Goal: Task Accomplishment & Management: Use online tool/utility

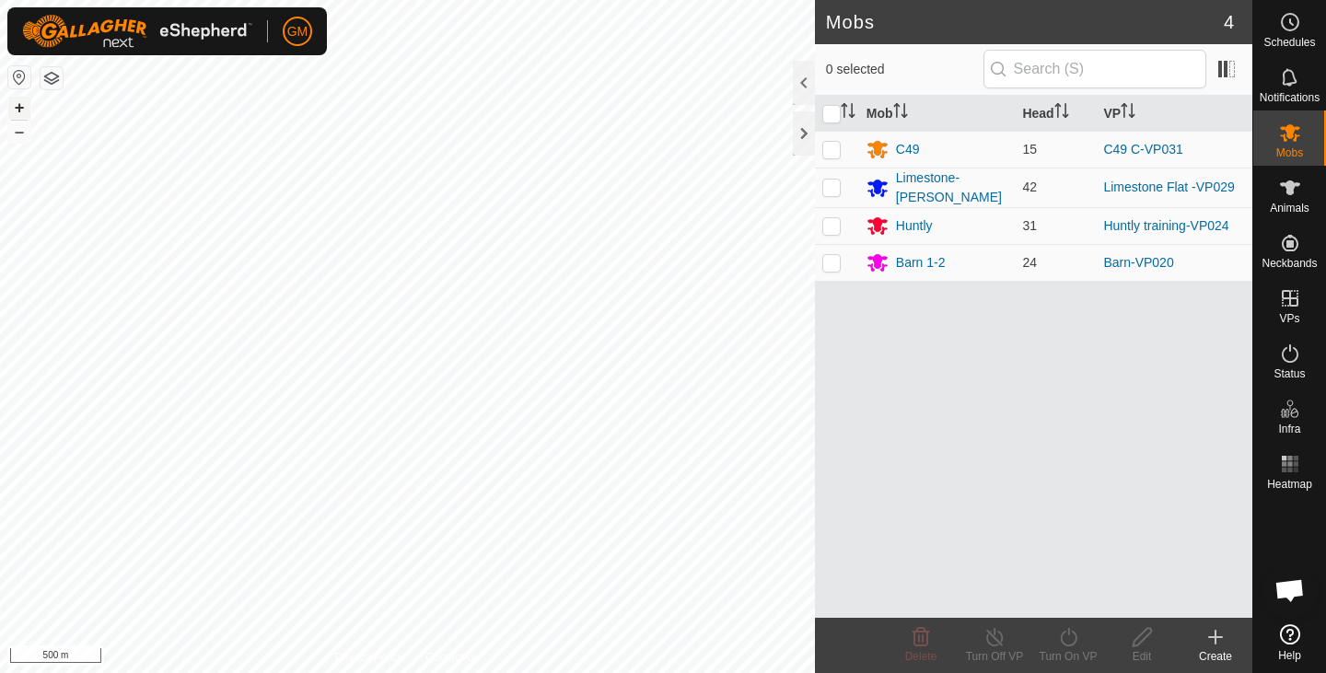
click at [15, 104] on button "+" at bounding box center [19, 108] width 22 height 22
click at [16, 109] on button "+" at bounding box center [19, 108] width 22 height 22
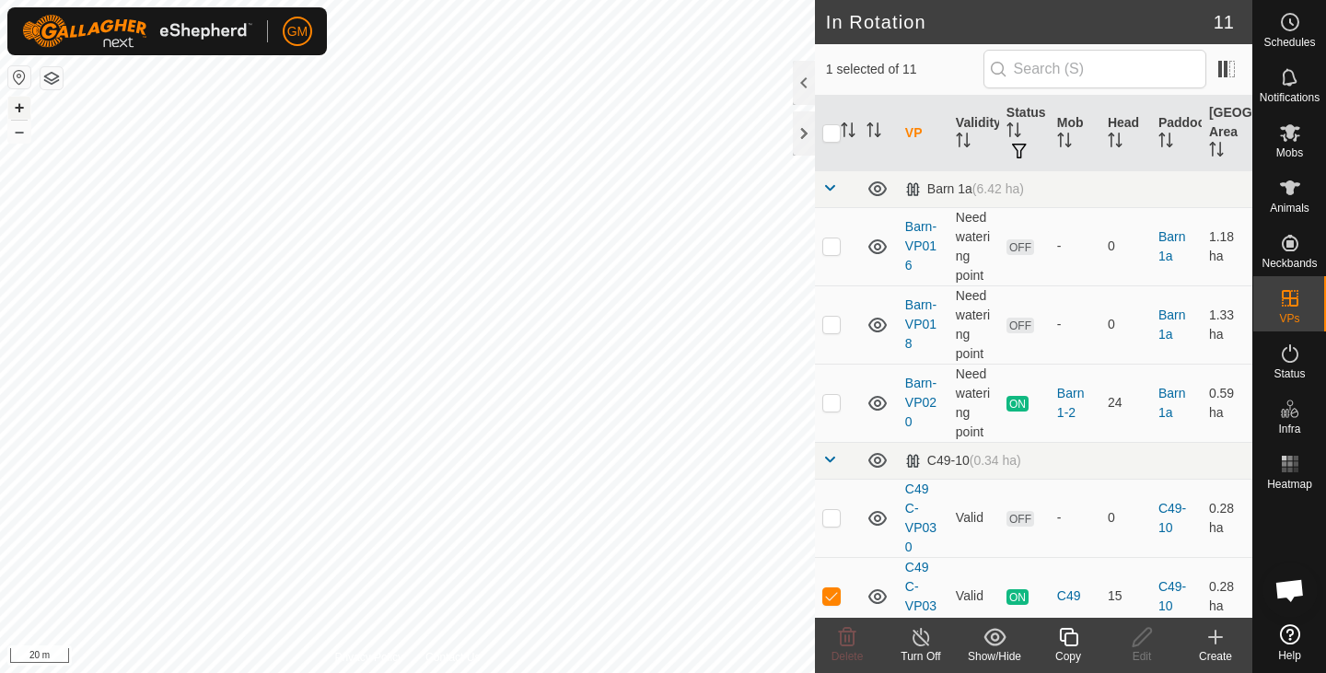
checkbox input "true"
checkbox input "false"
click at [840, 642] on icon at bounding box center [847, 637] width 17 height 18
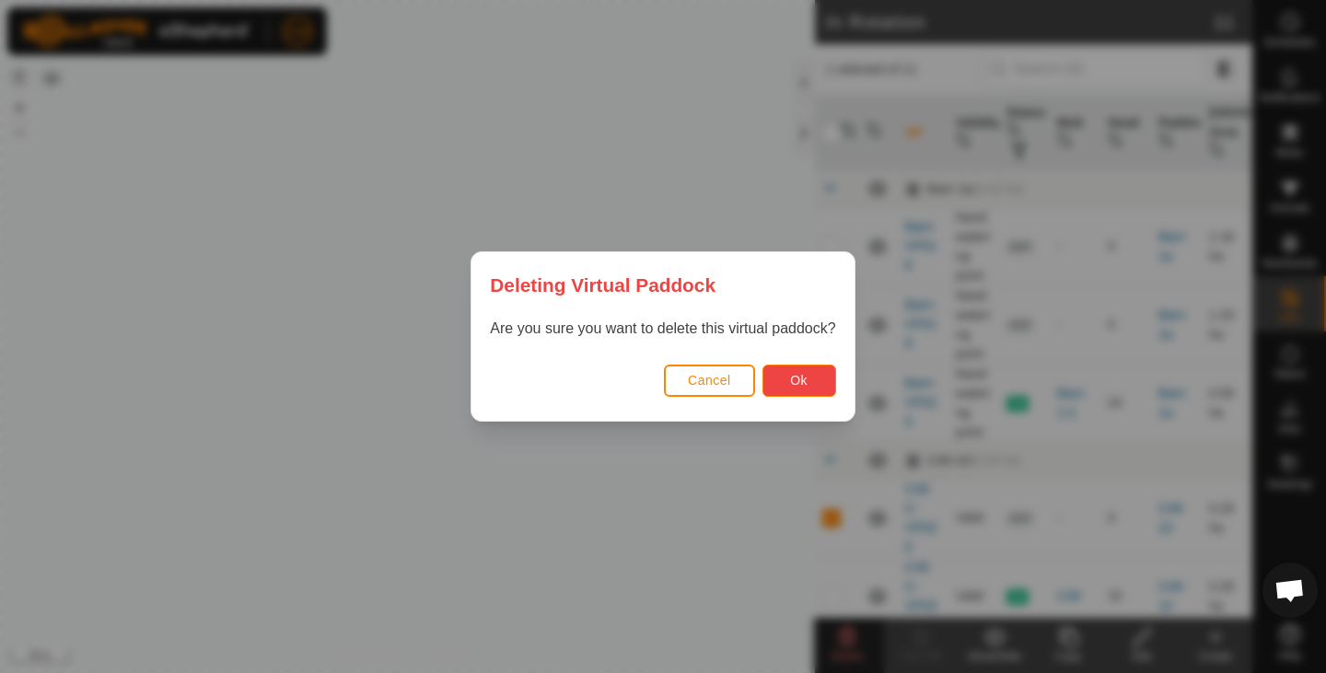
click at [795, 380] on span "Ok" at bounding box center [798, 380] width 17 height 15
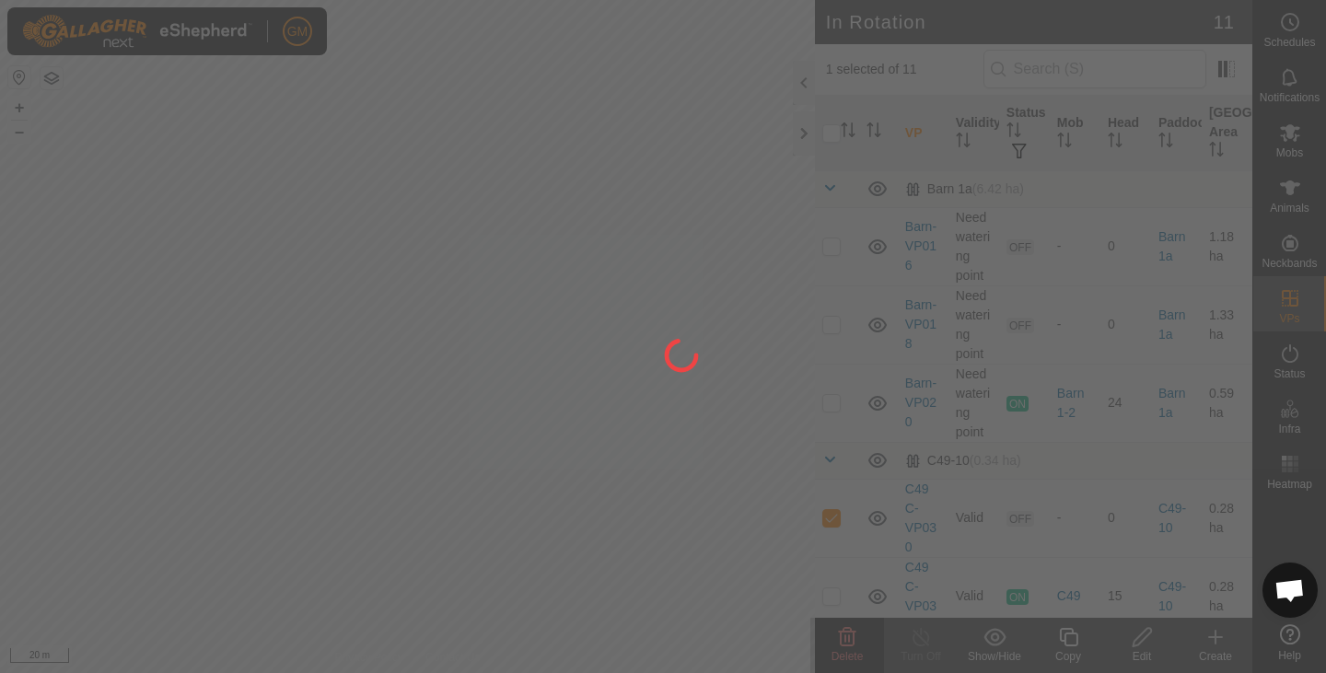
checkbox input "false"
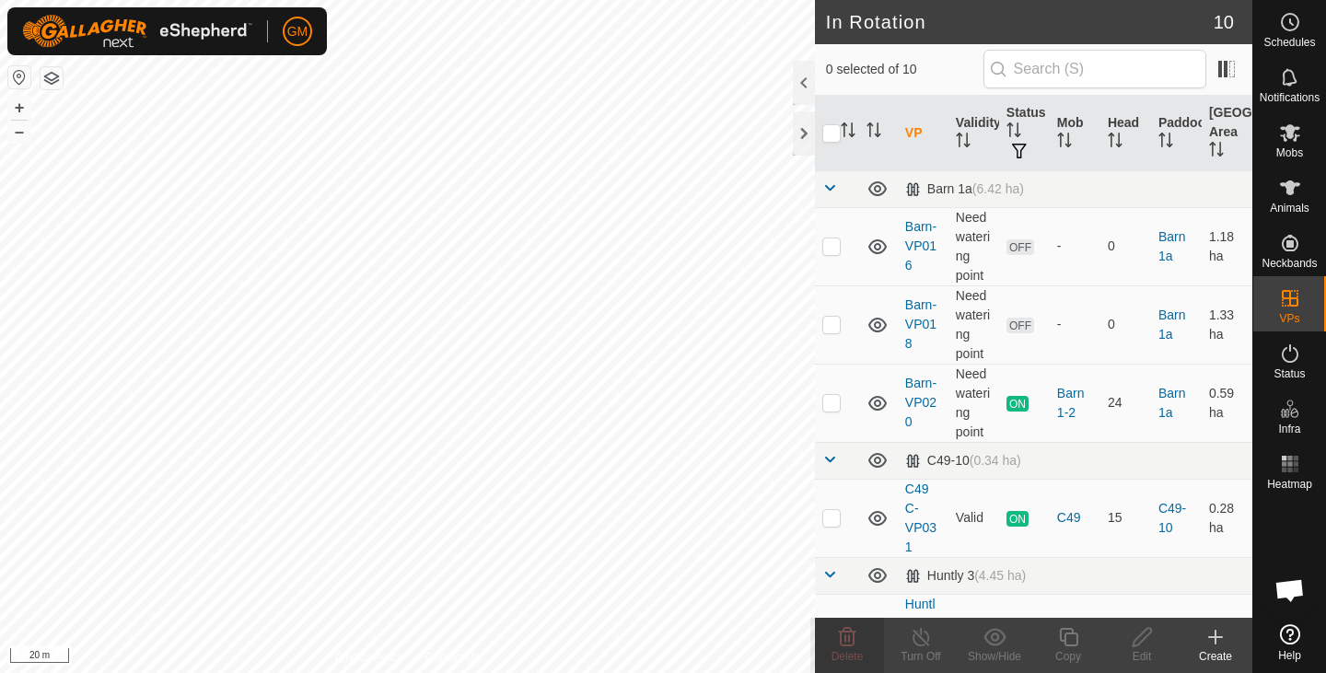
checkbox input "true"
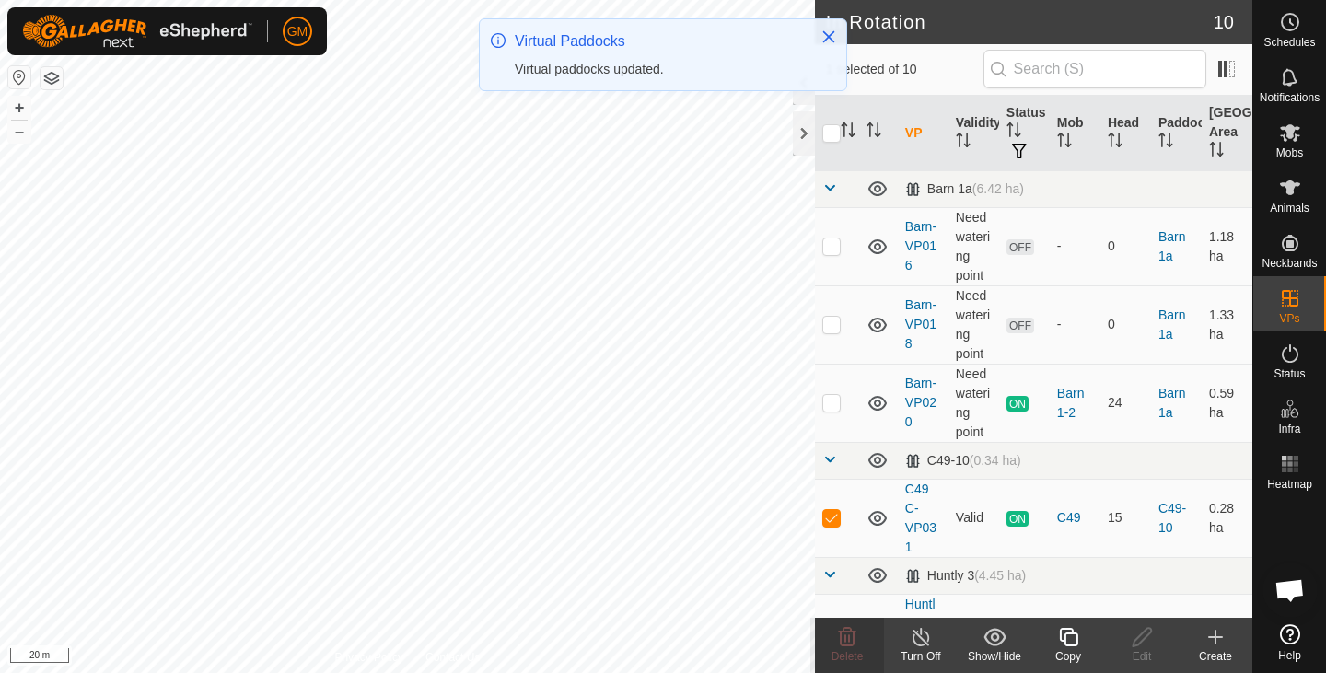
click at [1071, 640] on icon at bounding box center [1068, 637] width 23 height 22
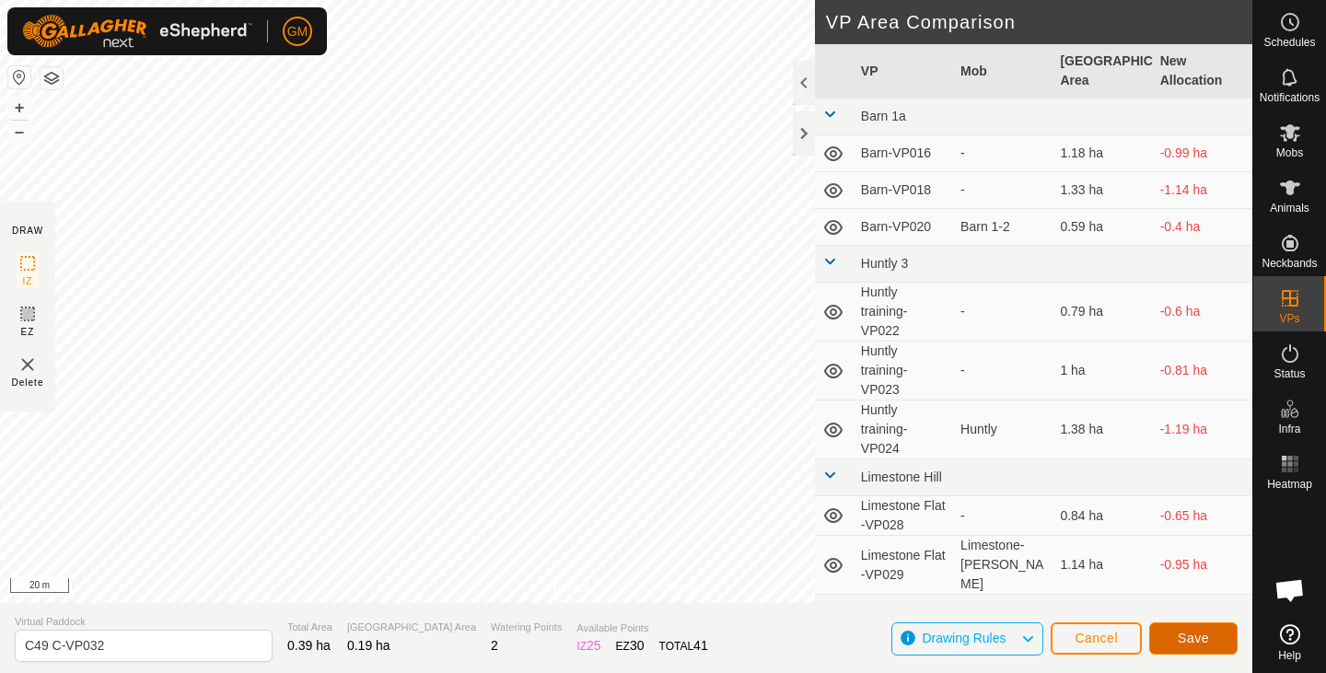
click at [1200, 643] on span "Save" at bounding box center [1192, 638] width 31 height 15
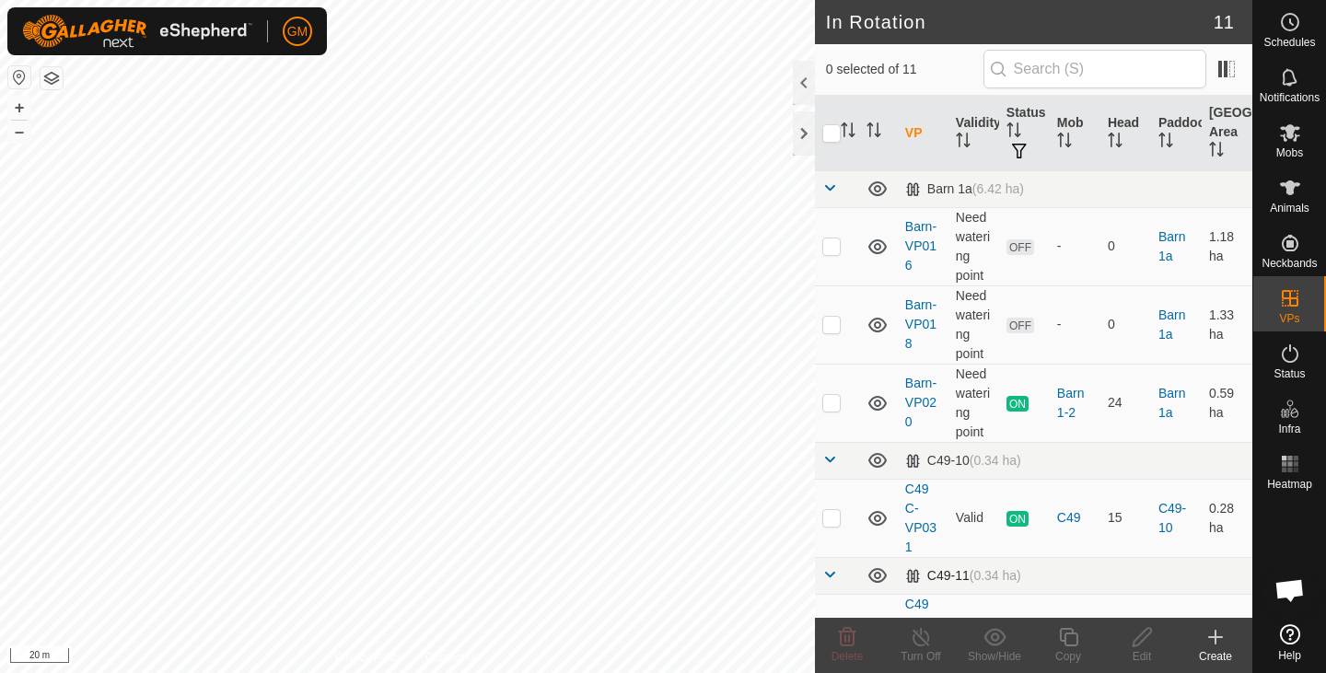
checkbox input "true"
click at [1071, 637] on icon at bounding box center [1068, 637] width 23 height 22
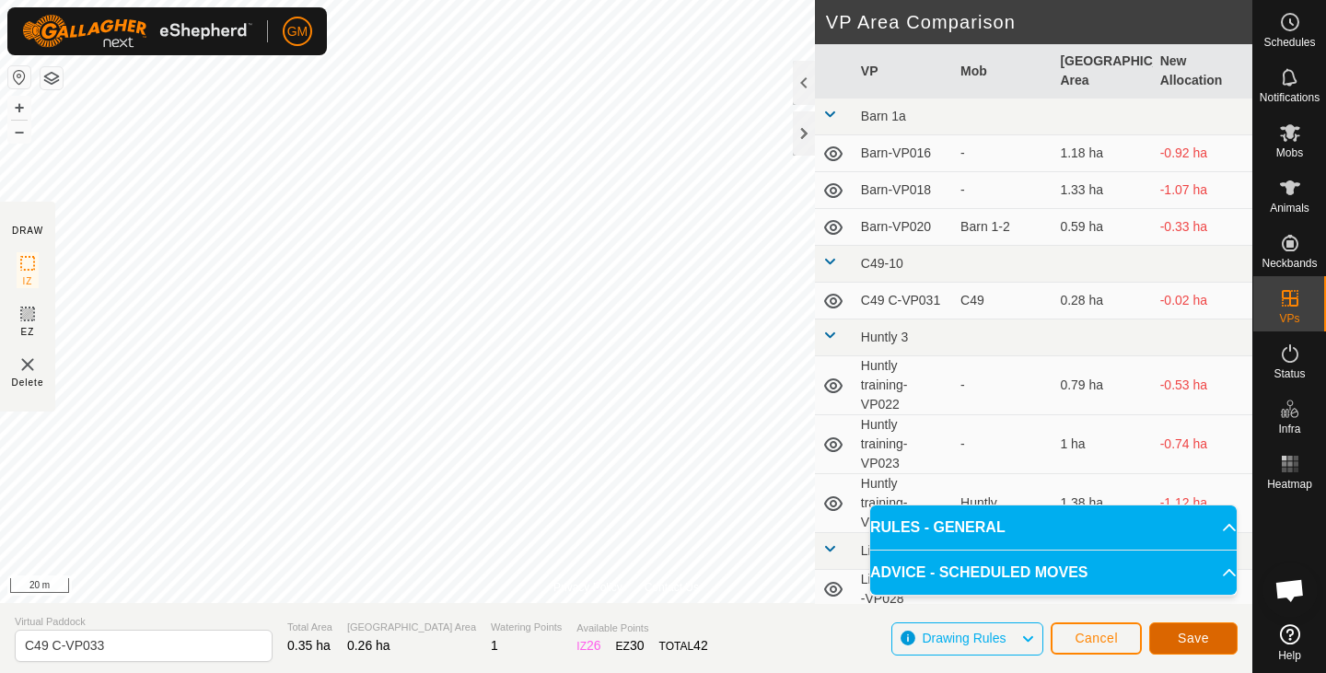
click at [1189, 636] on span "Save" at bounding box center [1192, 638] width 31 height 15
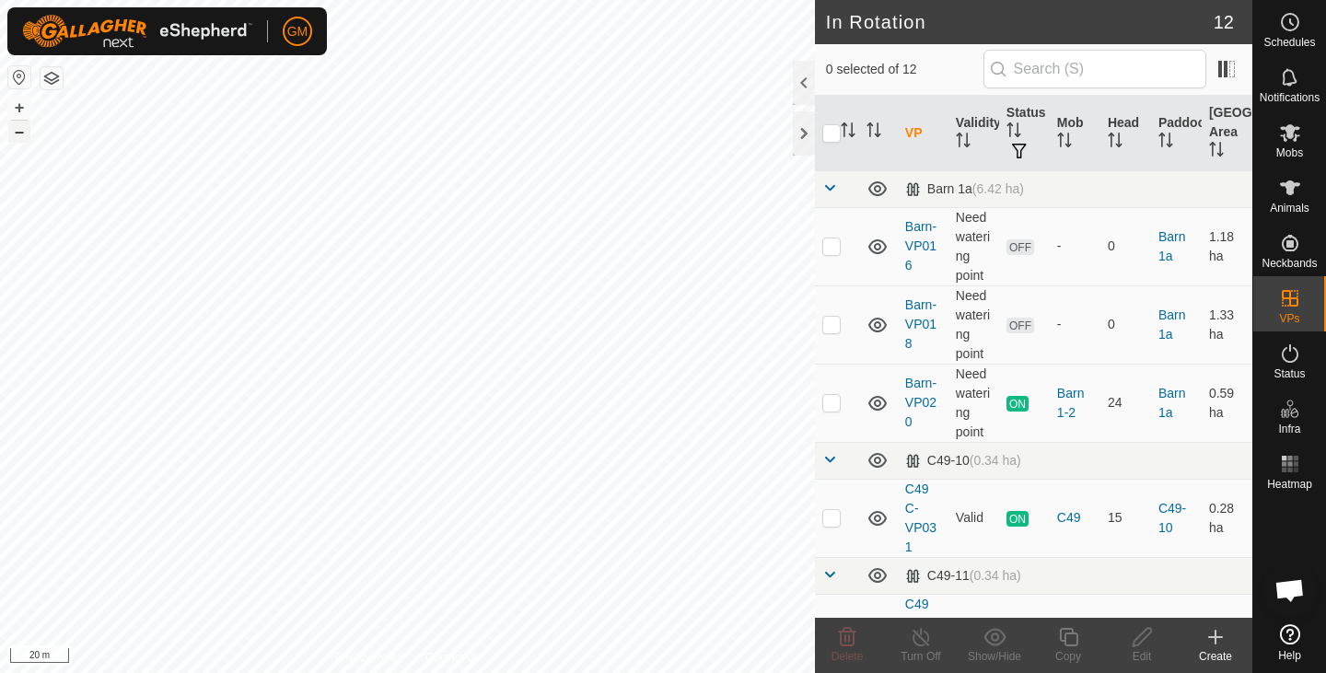
click at [23, 137] on button "–" at bounding box center [19, 132] width 22 height 22
checkbox input "true"
click at [25, 104] on button "+" at bounding box center [19, 108] width 22 height 22
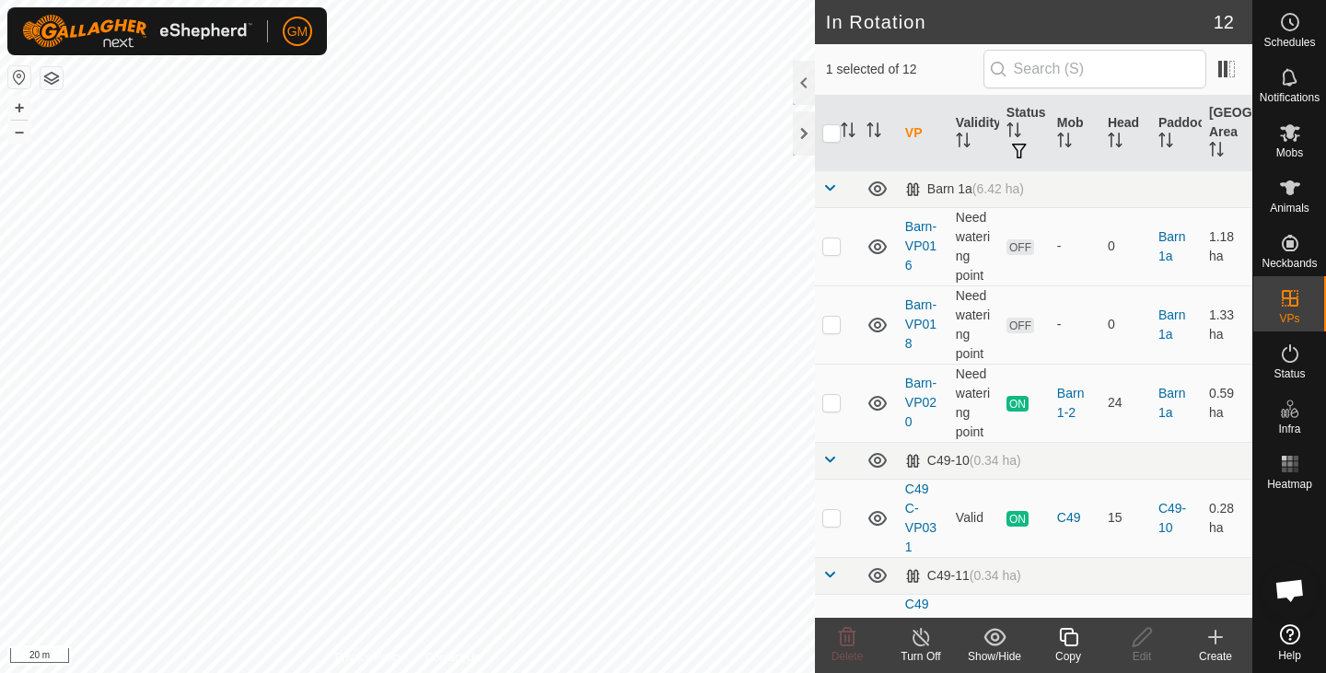
click at [1074, 639] on icon at bounding box center [1068, 637] width 23 height 22
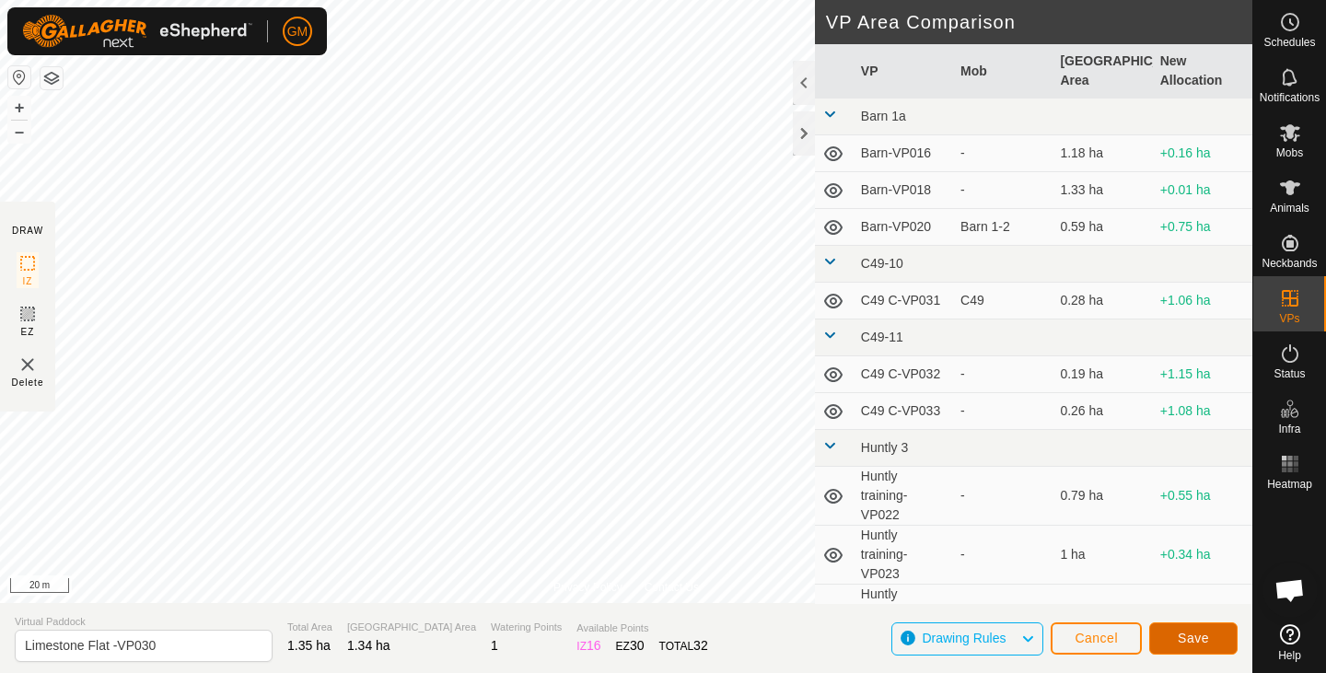
click at [1195, 643] on span "Save" at bounding box center [1192, 638] width 31 height 15
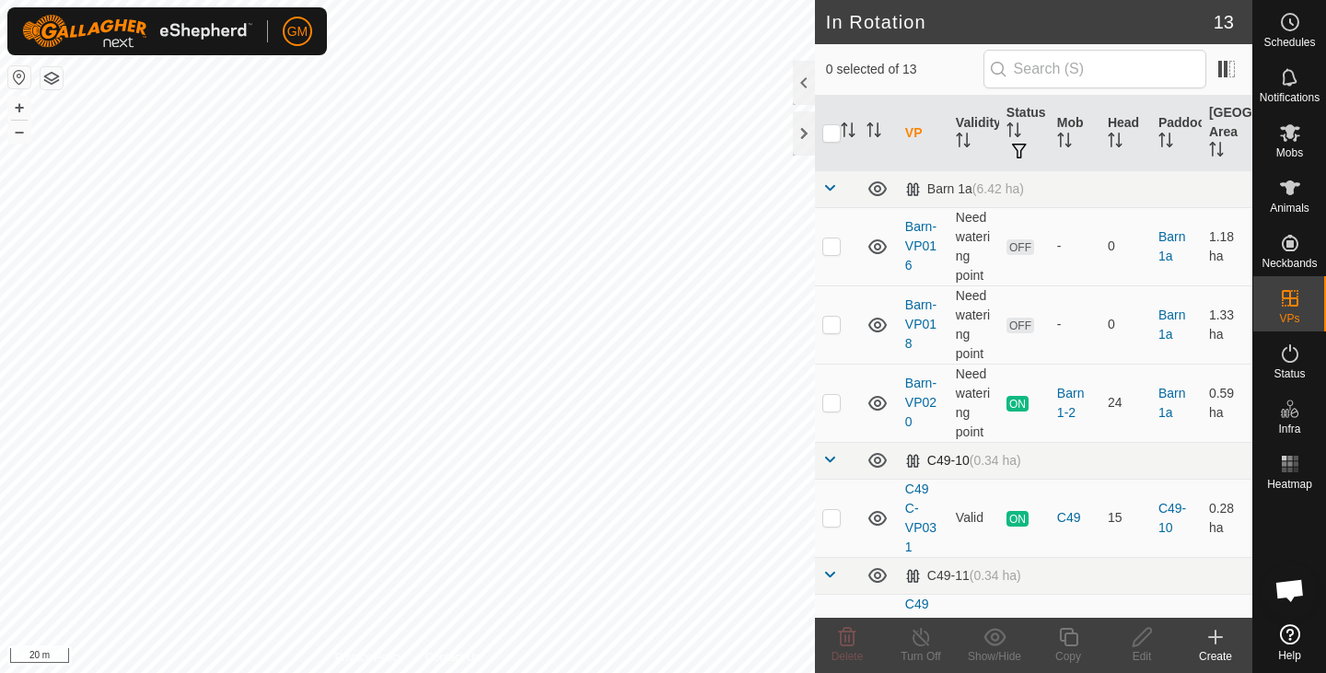
checkbox input "true"
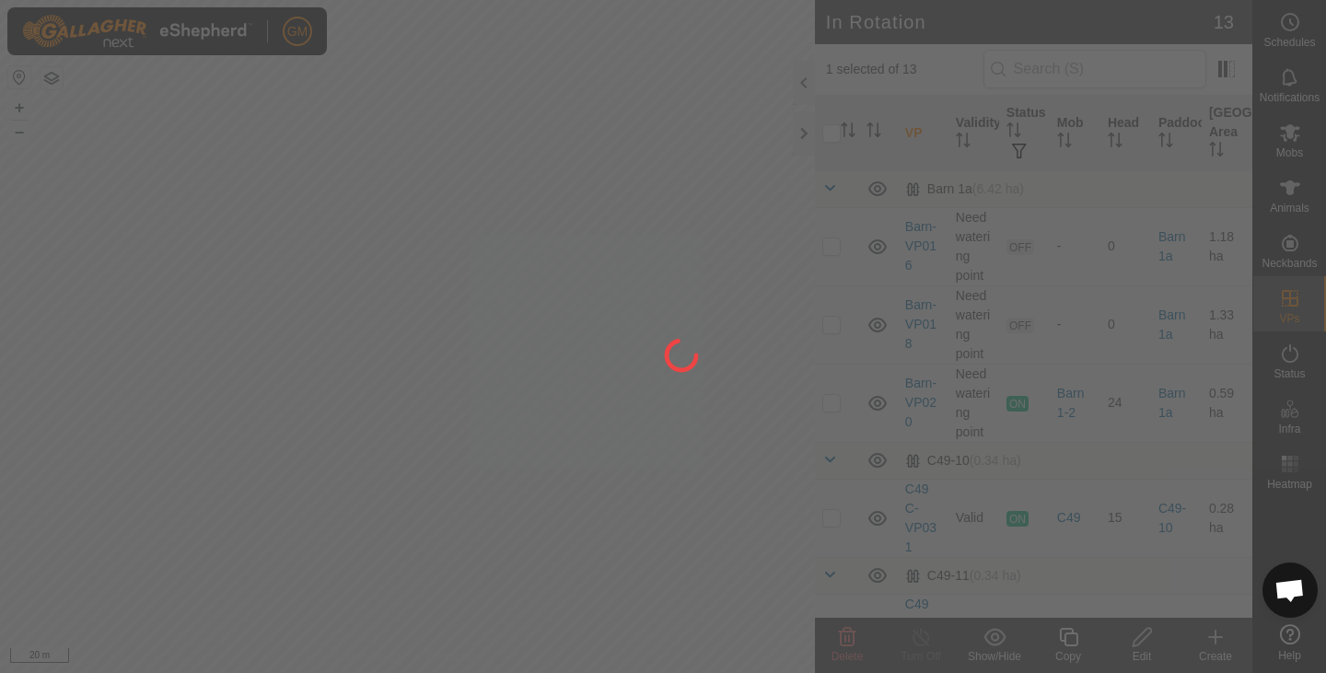
click at [1075, 643] on div at bounding box center [663, 336] width 1326 height 673
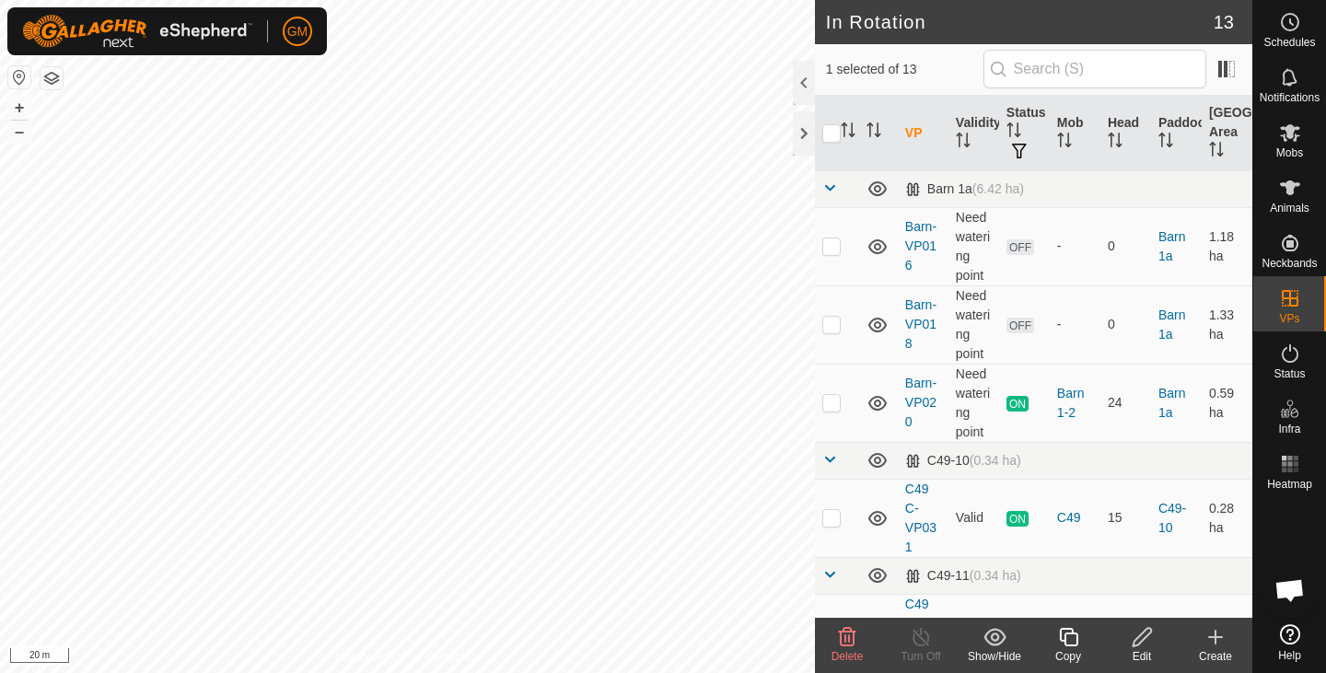
click at [1065, 640] on icon at bounding box center [1068, 637] width 18 height 18
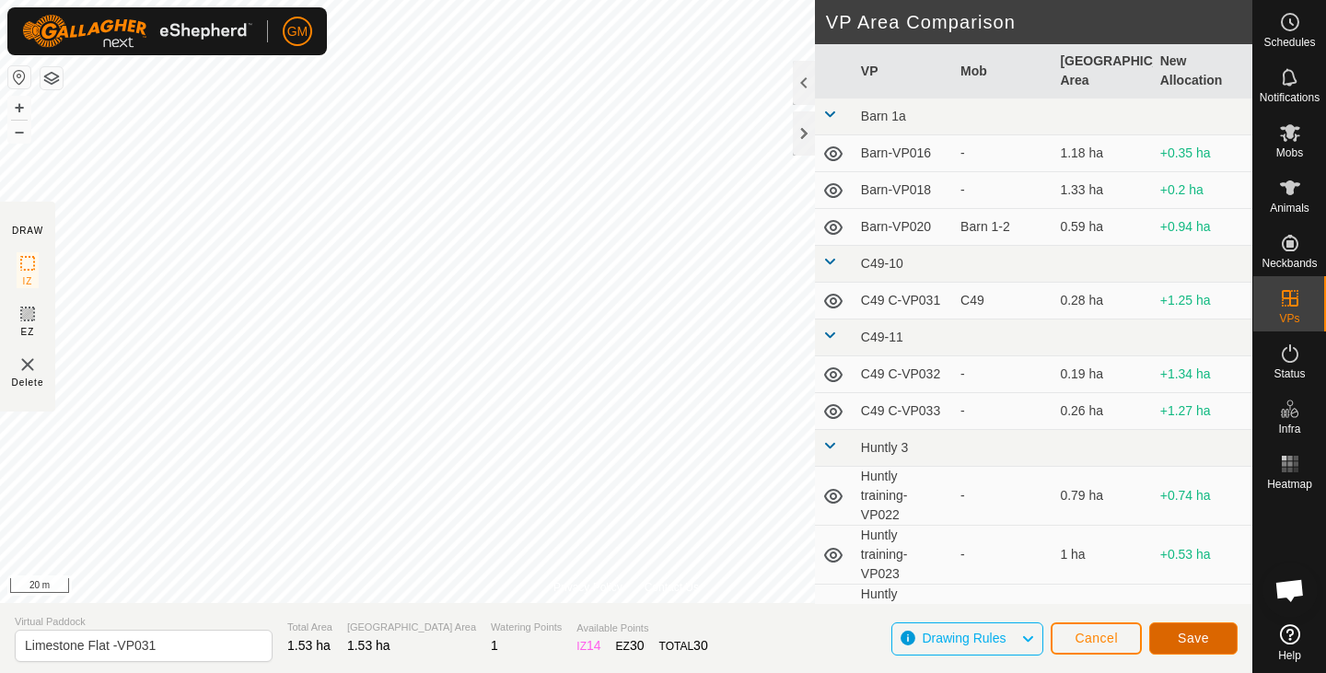
click at [1174, 631] on button "Save" at bounding box center [1193, 638] width 88 height 32
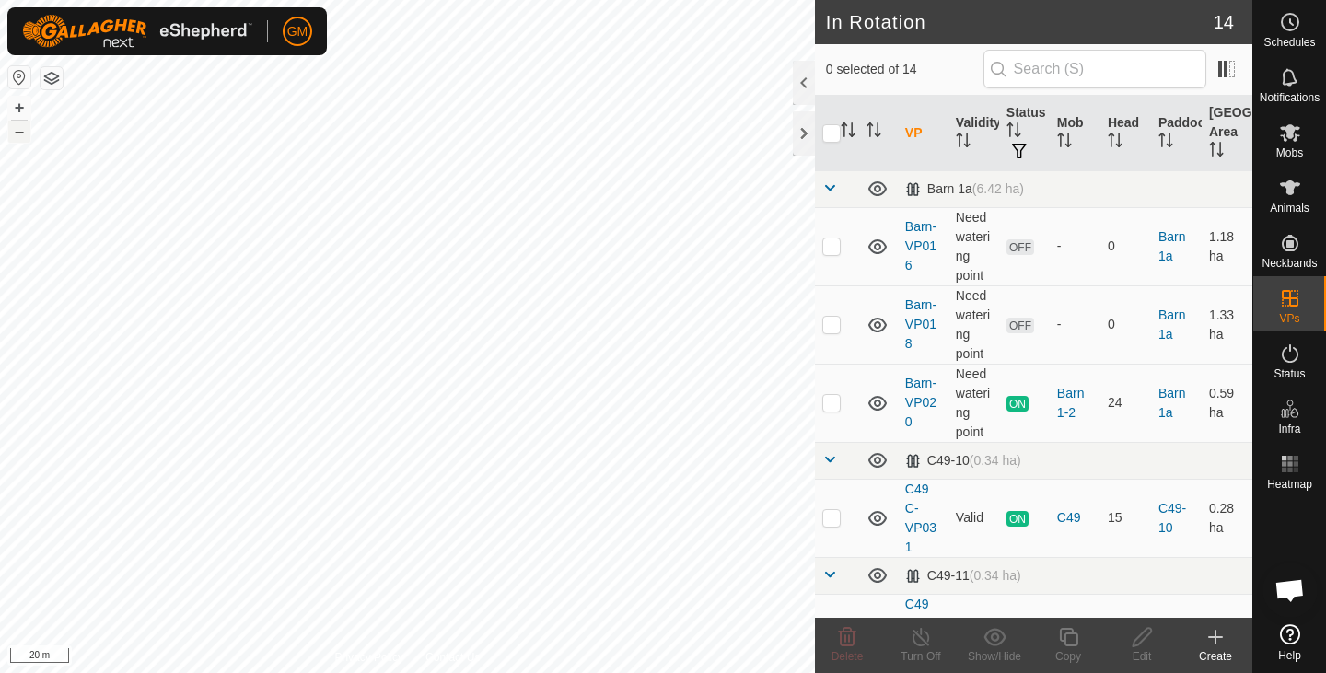
click at [21, 133] on button "–" at bounding box center [19, 132] width 22 height 22
click at [22, 112] on button "+" at bounding box center [19, 108] width 22 height 22
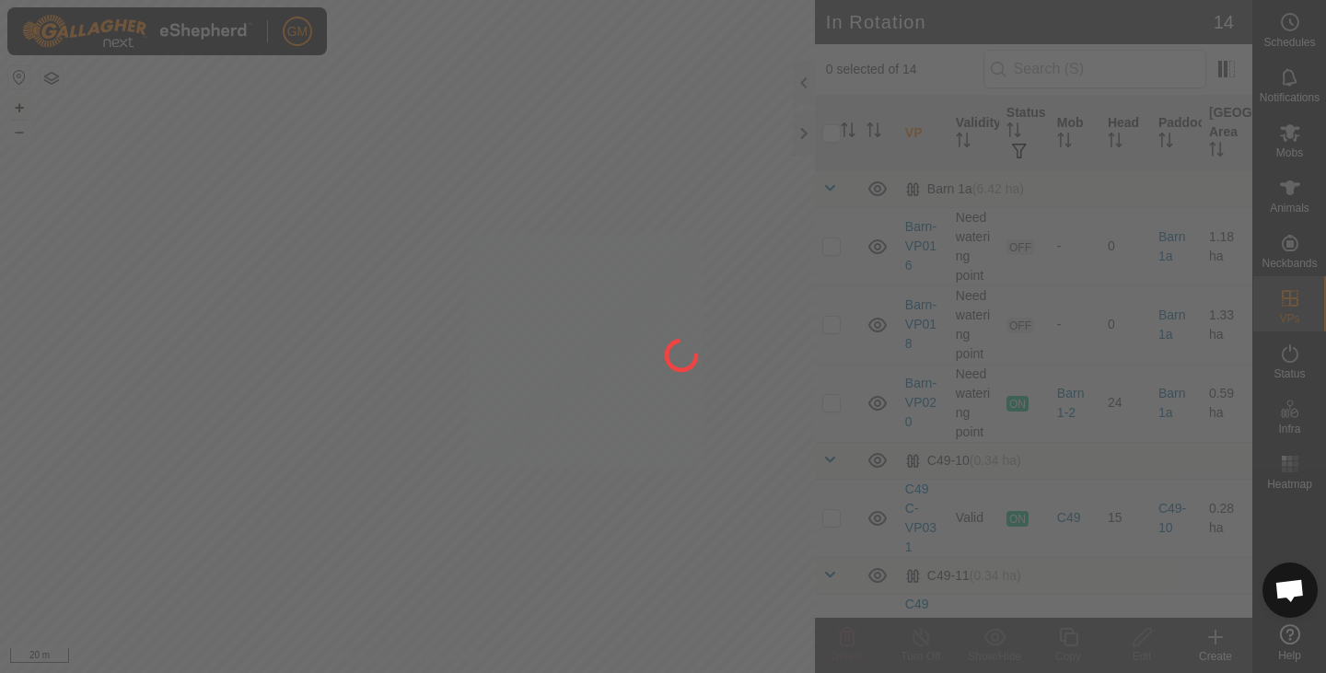
click at [403, 193] on div "GM Schedules Notifications Mobs Animals Neckbands VPs Status Infra Heatmap Help…" at bounding box center [663, 336] width 1326 height 673
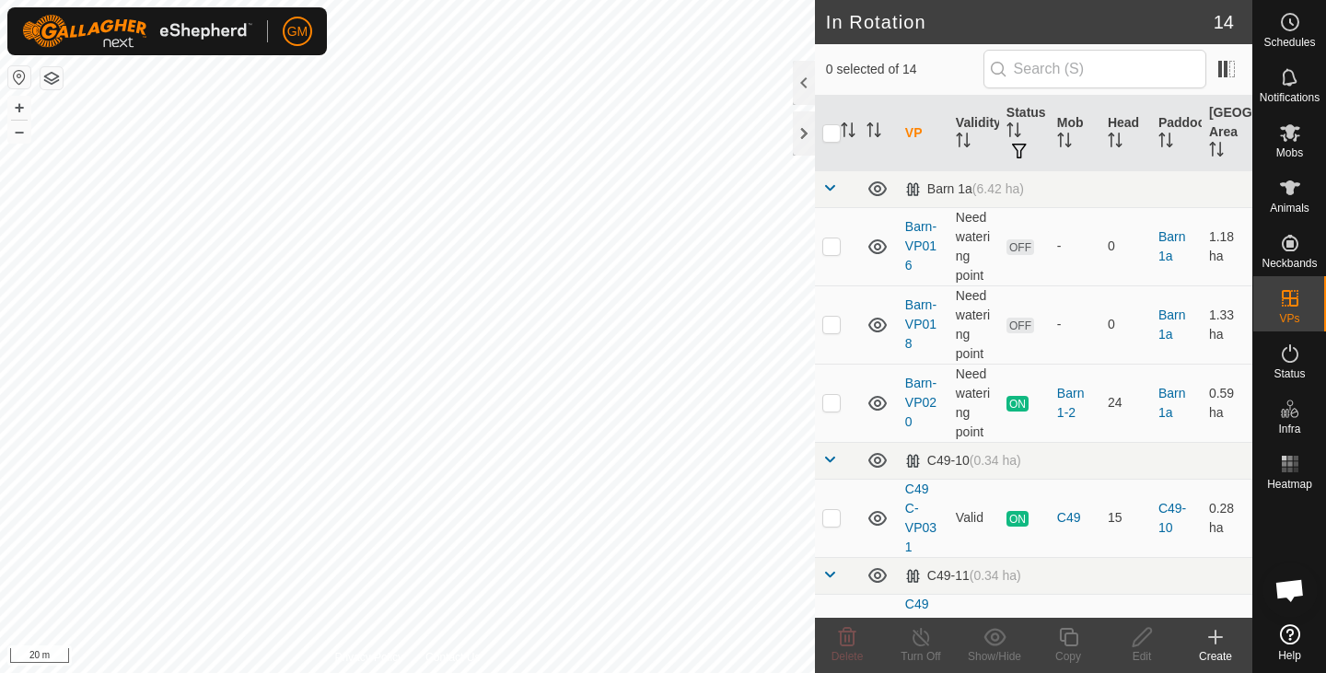
checkbox input "true"
click at [1067, 645] on icon at bounding box center [1068, 637] width 18 height 18
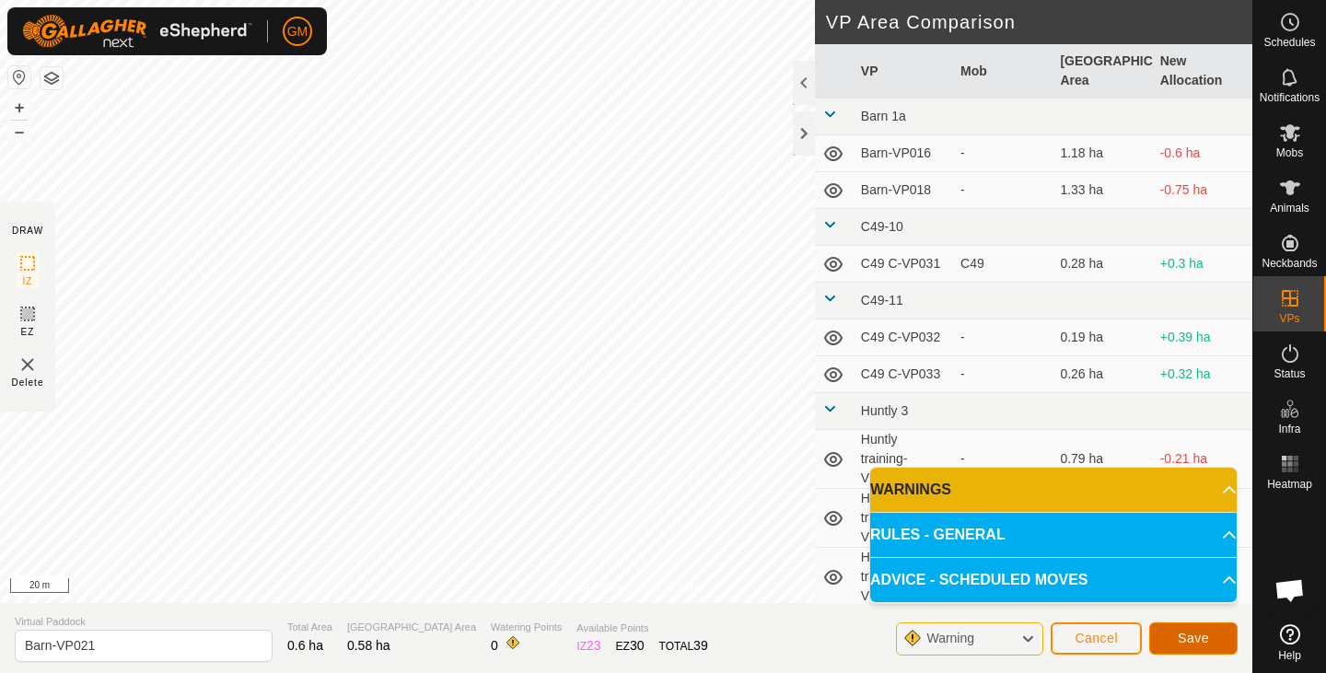
click at [1176, 638] on button "Save" at bounding box center [1193, 638] width 88 height 32
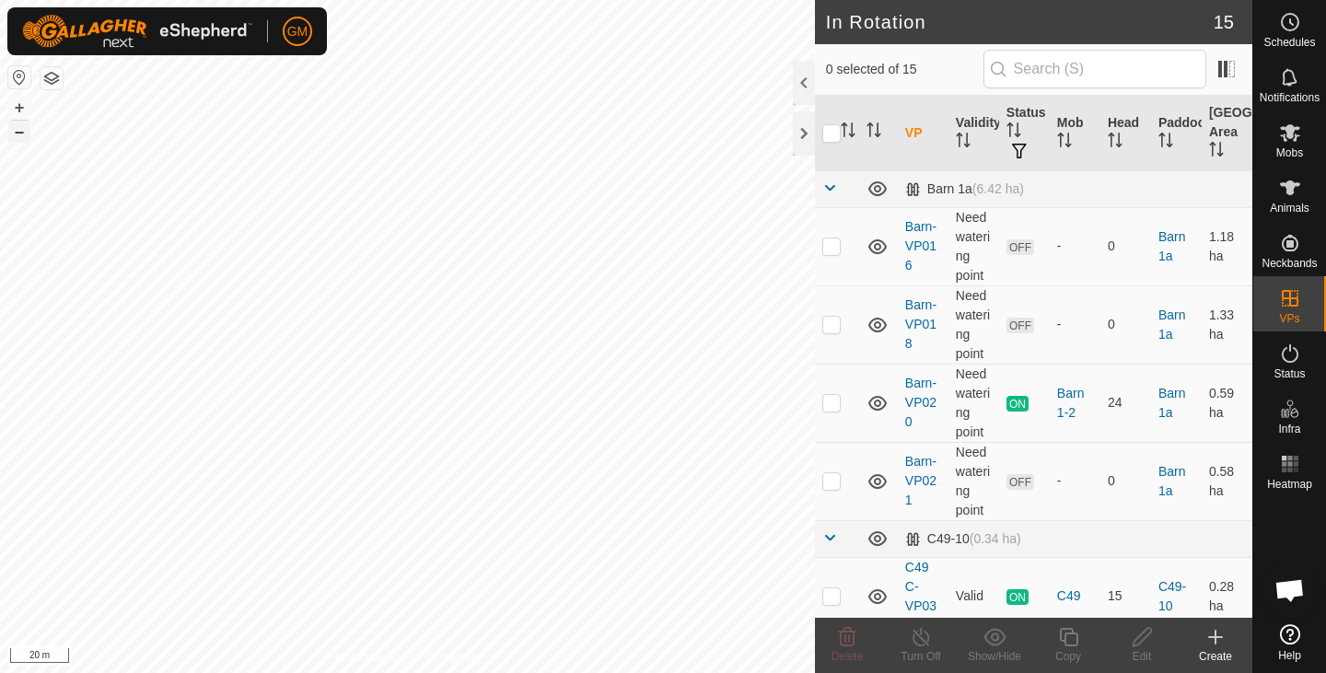
click at [18, 135] on button "–" at bounding box center [19, 132] width 22 height 22
click at [20, 106] on button "+" at bounding box center [19, 108] width 22 height 22
checkbox input "true"
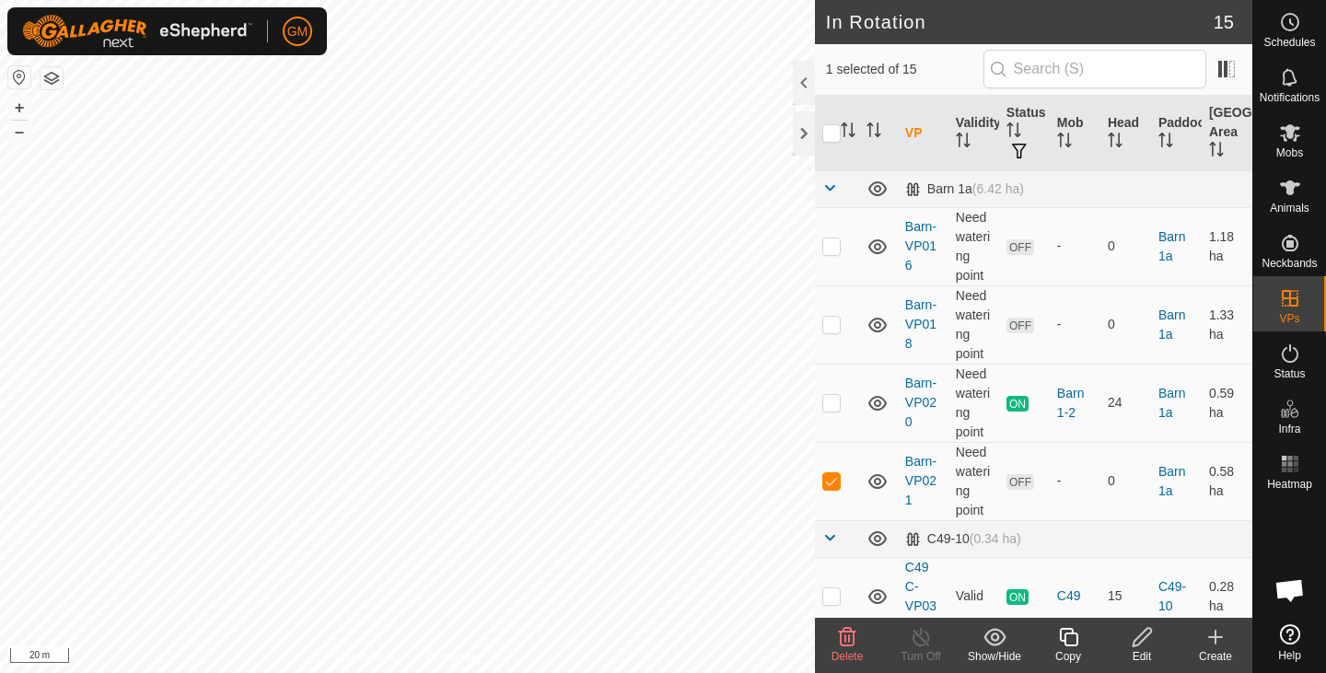
click at [1064, 646] on icon at bounding box center [1068, 637] width 23 height 22
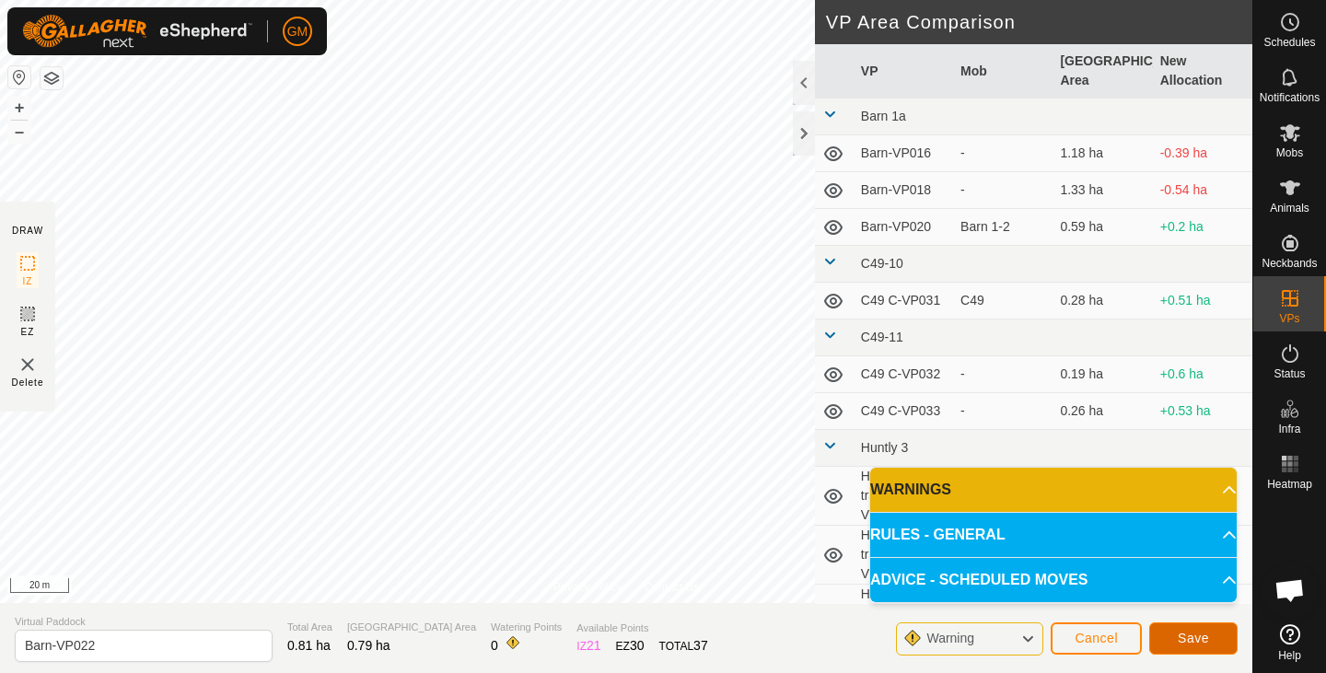
click at [1190, 635] on span "Save" at bounding box center [1192, 638] width 31 height 15
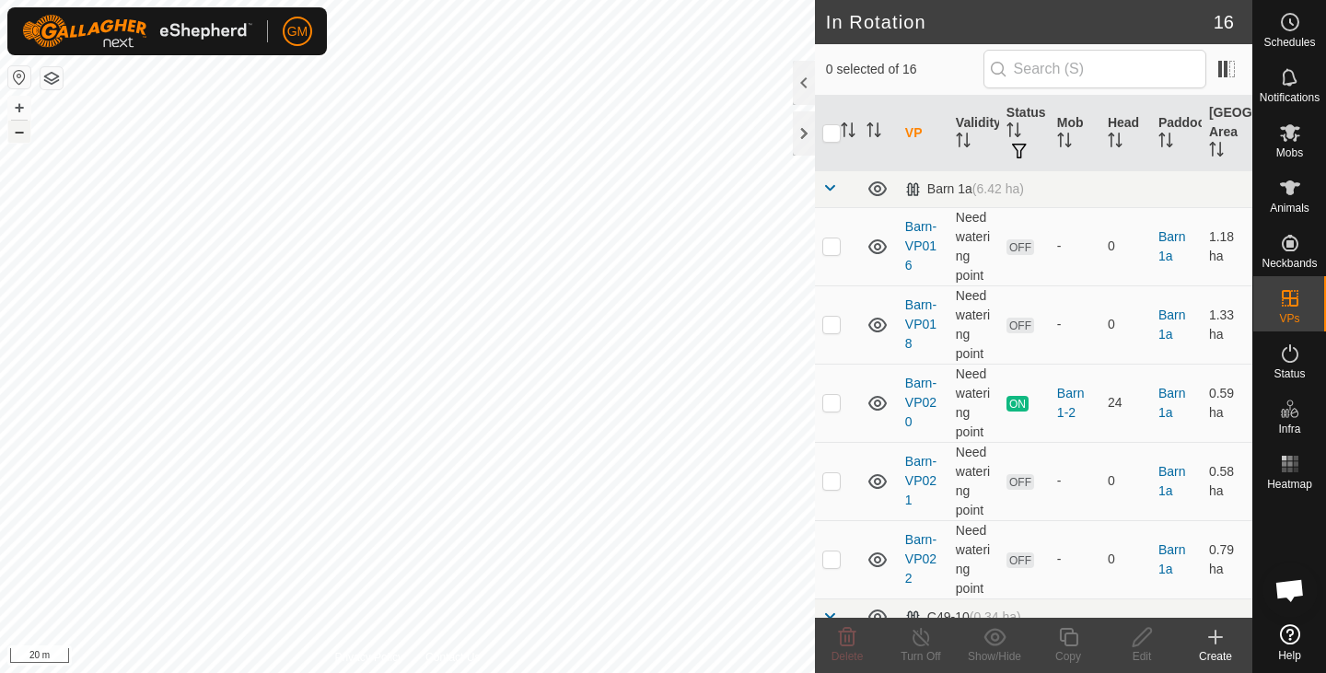
click at [20, 130] on button "–" at bounding box center [19, 132] width 22 height 22
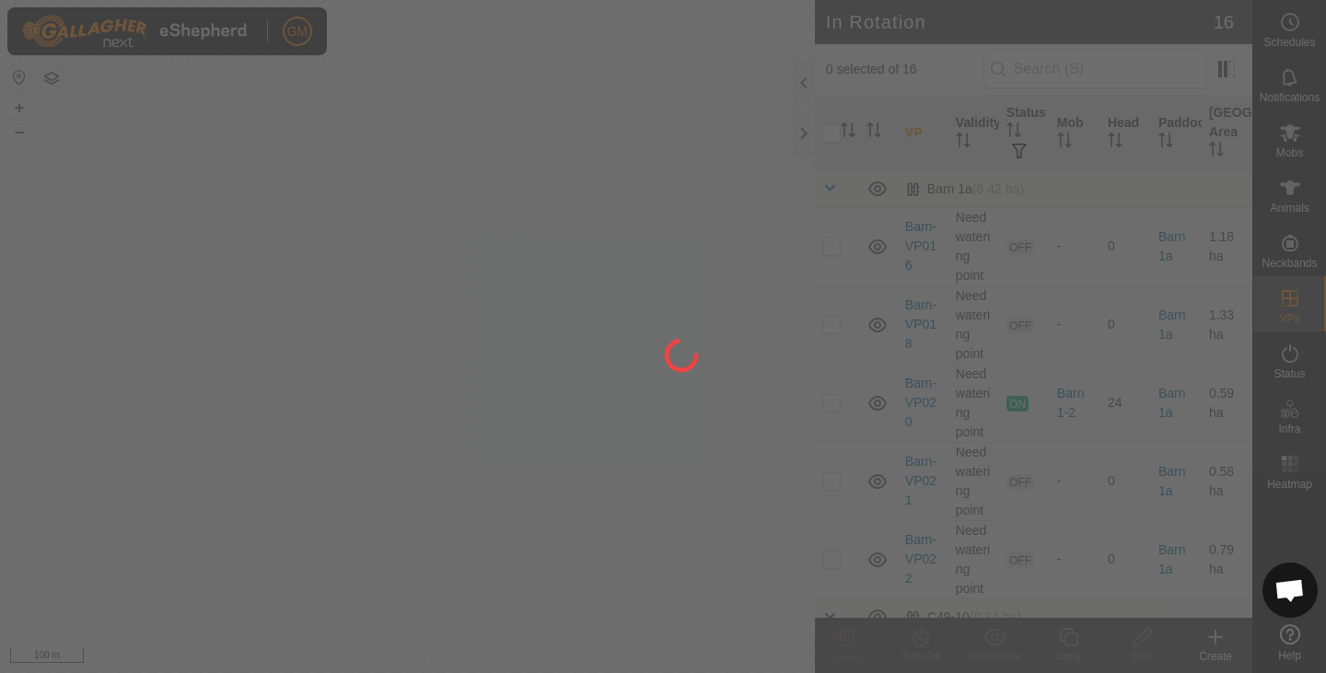
click at [411, 428] on div at bounding box center [663, 336] width 1326 height 673
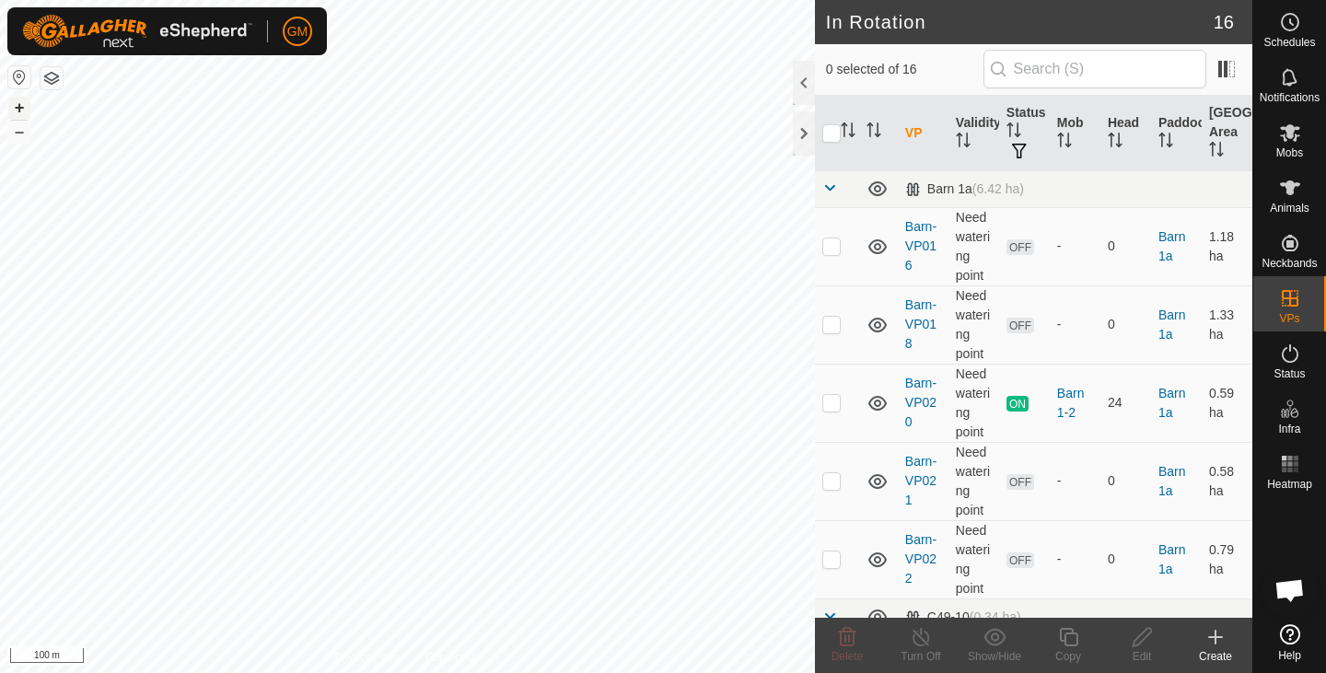
click at [17, 105] on button "+" at bounding box center [19, 108] width 22 height 22
click at [21, 107] on button "+" at bounding box center [19, 108] width 22 height 22
checkbox input "true"
click at [1062, 641] on icon at bounding box center [1068, 637] width 18 height 18
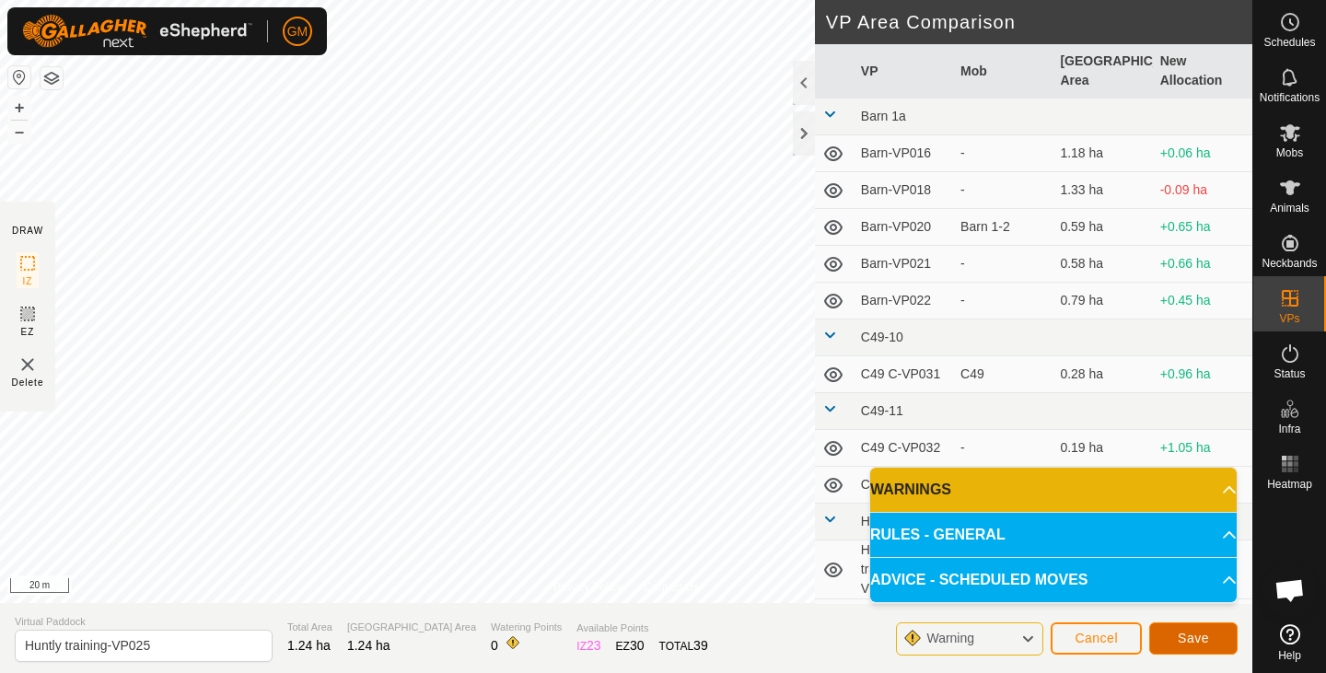
click at [1192, 638] on span "Save" at bounding box center [1192, 638] width 31 height 15
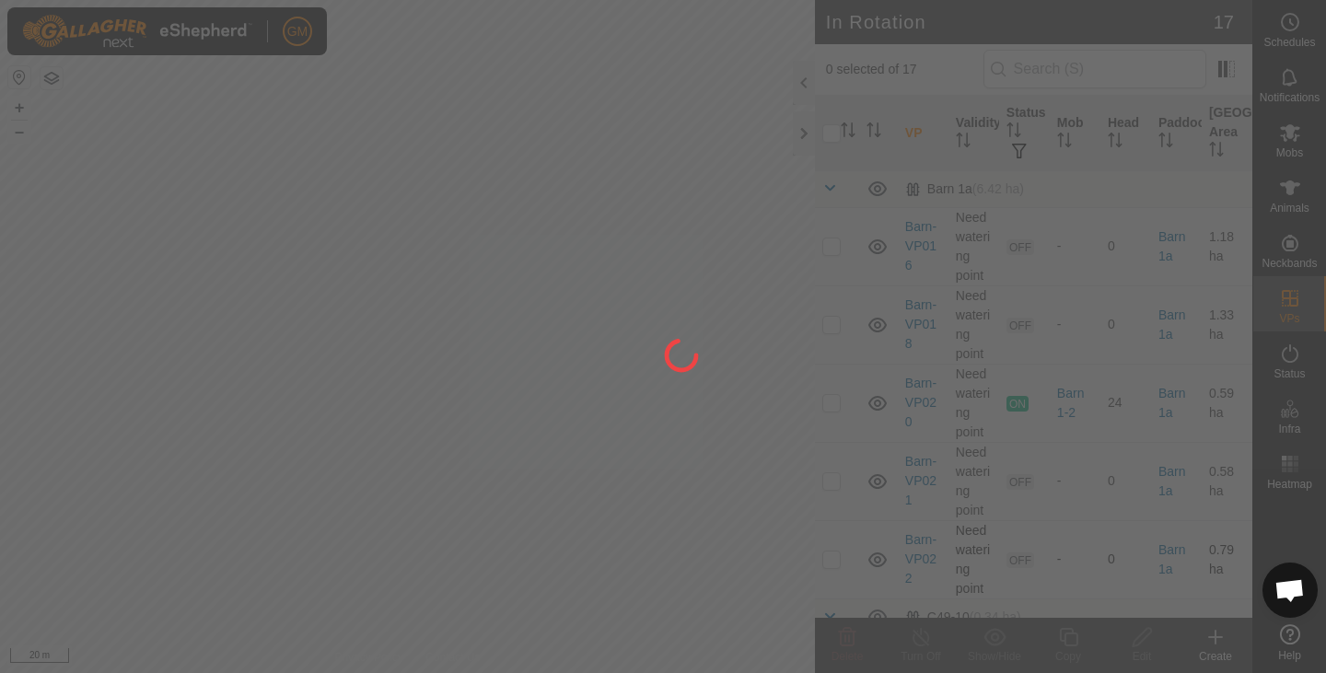
checkbox input "true"
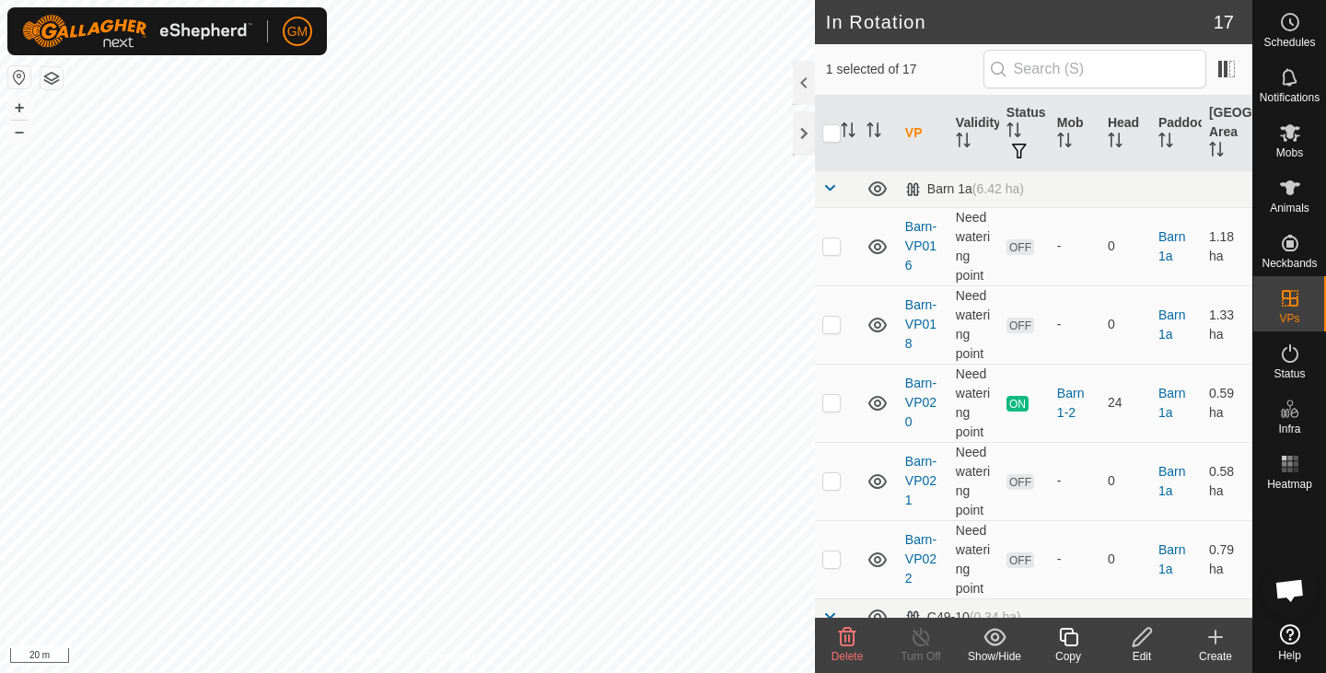
click at [1074, 642] on icon at bounding box center [1068, 637] width 23 height 22
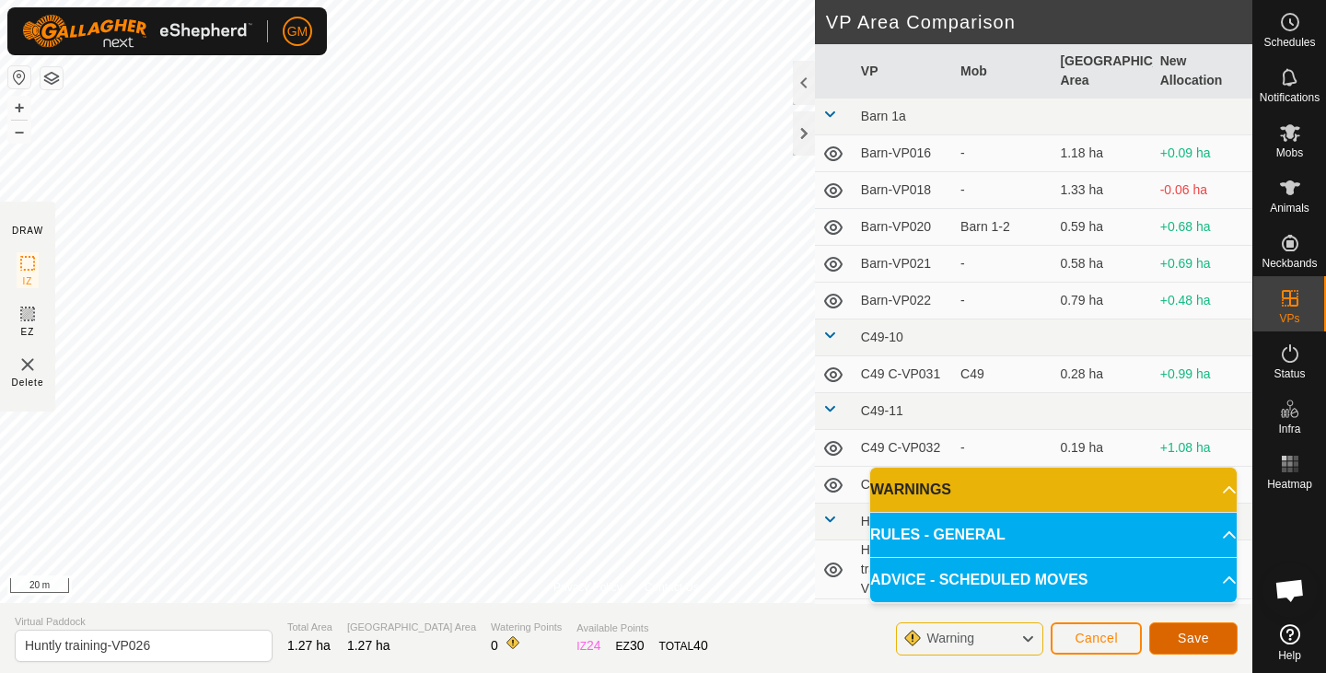
click at [1173, 630] on button "Save" at bounding box center [1193, 638] width 88 height 32
